Goal: Find contact information: Find contact information

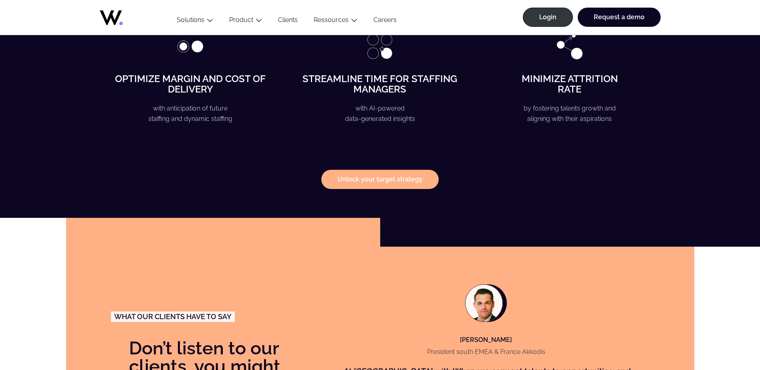
scroll to position [1652, 0]
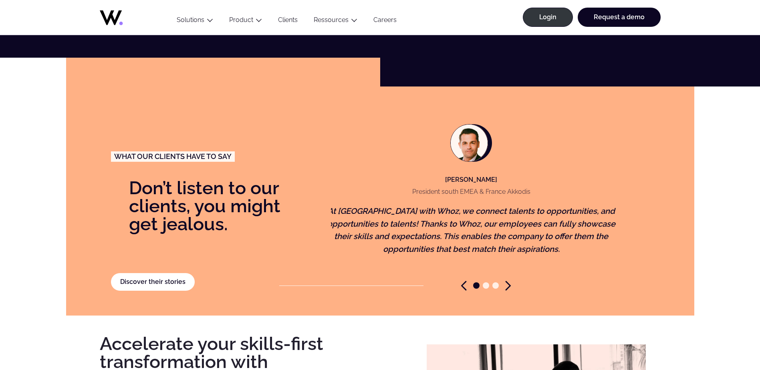
click at [590, 182] on figure "[PERSON_NAME] President south EMEA & France Akkodis At [GEOGRAPHIC_DATA] with W…" at bounding box center [471, 196] width 310 height 170
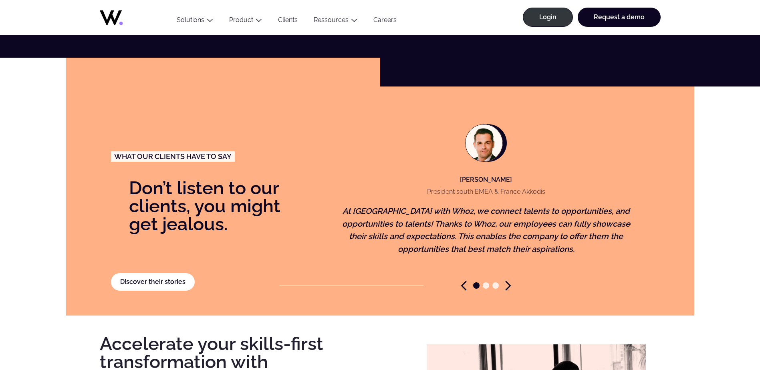
click at [474, 161] on figcaption "[PERSON_NAME] President south EMEA & France Akkodis" at bounding box center [486, 161] width 131 height 75
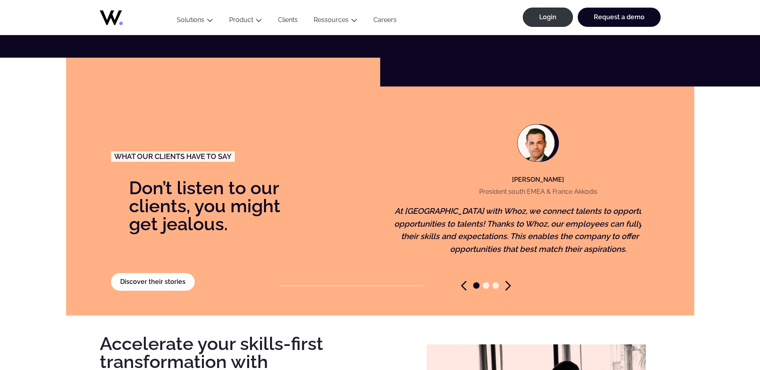
click at [487, 175] on p "[PERSON_NAME]" at bounding box center [538, 180] width 131 height 10
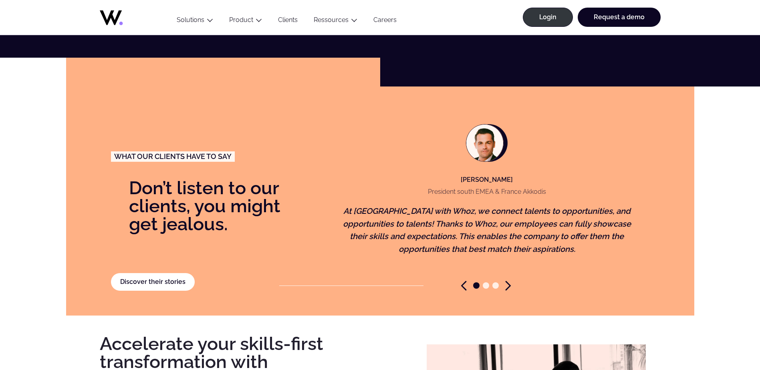
click at [510, 178] on figcaption "[PERSON_NAME] President south EMEA & France Akkodis" at bounding box center [487, 161] width 131 height 75
click at [524, 191] on figure "[PERSON_NAME] President south EMEA & France Akkodis At [GEOGRAPHIC_DATA] with W…" at bounding box center [487, 196] width 310 height 170
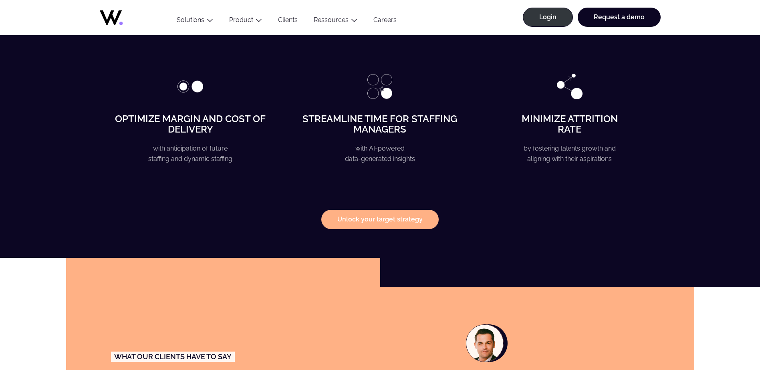
scroll to position [1171, 0]
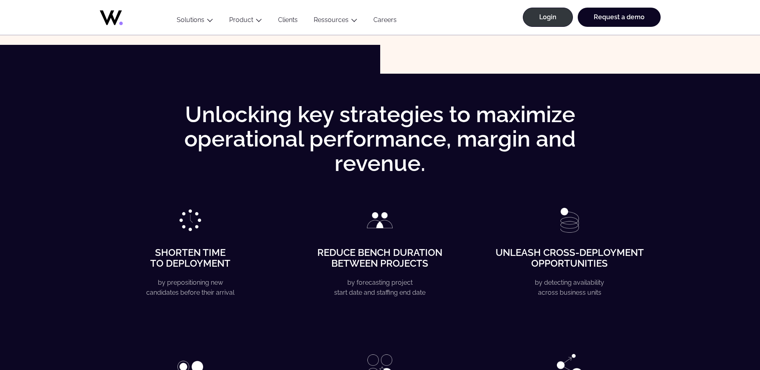
click at [287, 20] on link "Clients" at bounding box center [288, 21] width 36 height 11
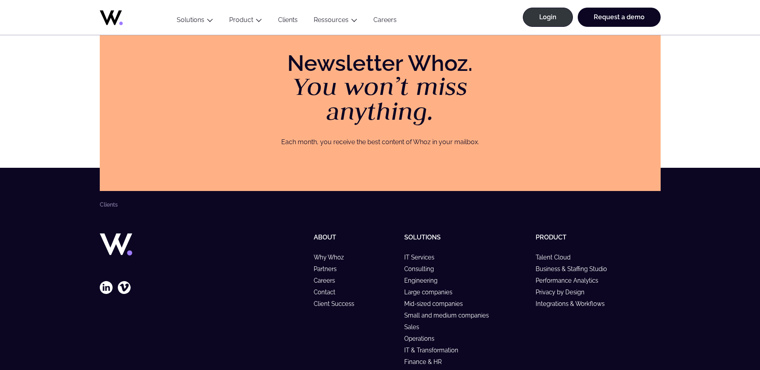
scroll to position [1238, 0]
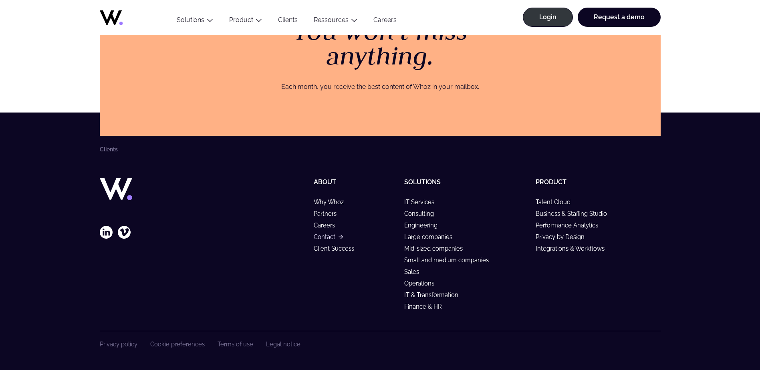
click at [322, 237] on link "Contact" at bounding box center [328, 237] width 29 height 7
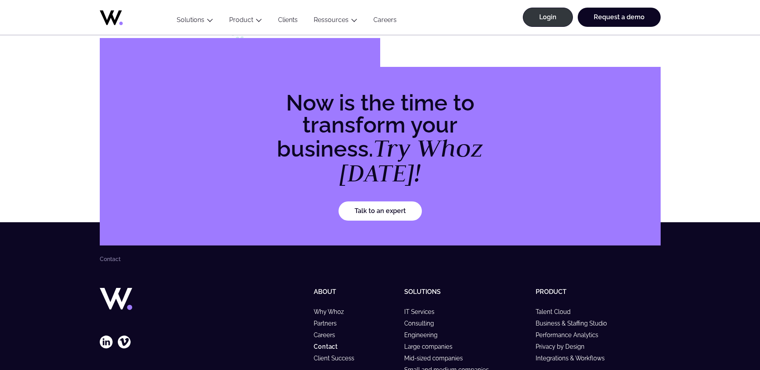
scroll to position [746, 0]
